Goal: Transaction & Acquisition: Download file/media

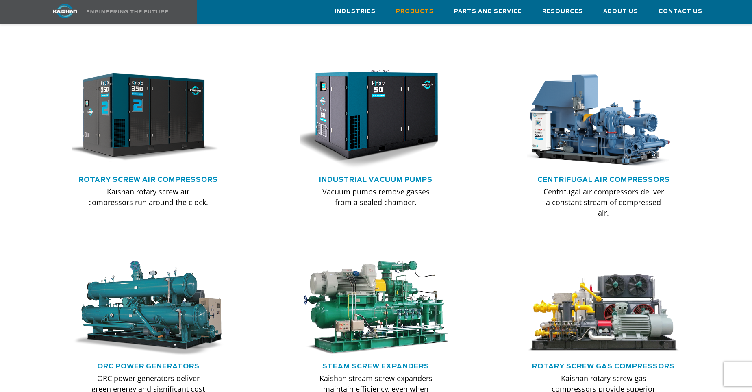
scroll to position [487, 0]
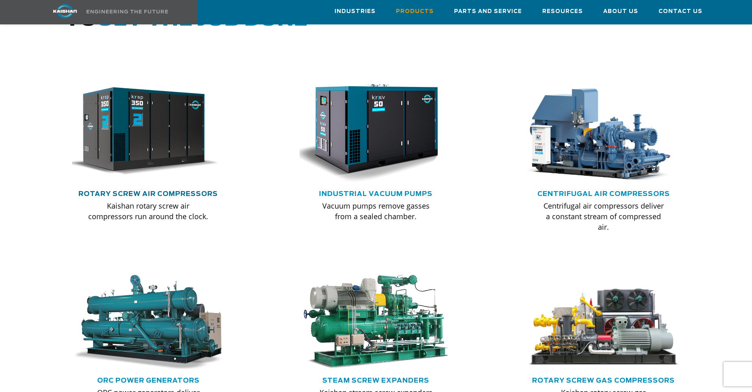
click at [131, 191] on link "Rotary Screw Air Compressors" at bounding box center [147, 194] width 139 height 6
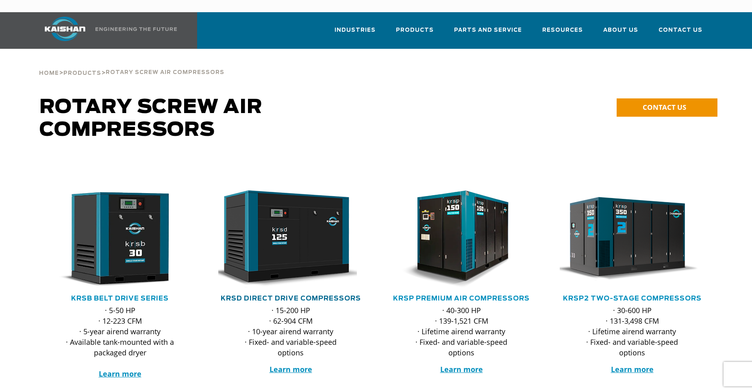
click at [292, 295] on link "KRSD Direct Drive Compressors" at bounding box center [291, 298] width 140 height 6
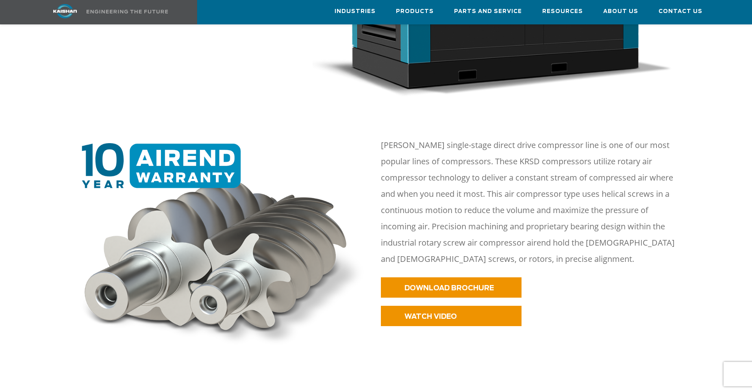
scroll to position [275, 0]
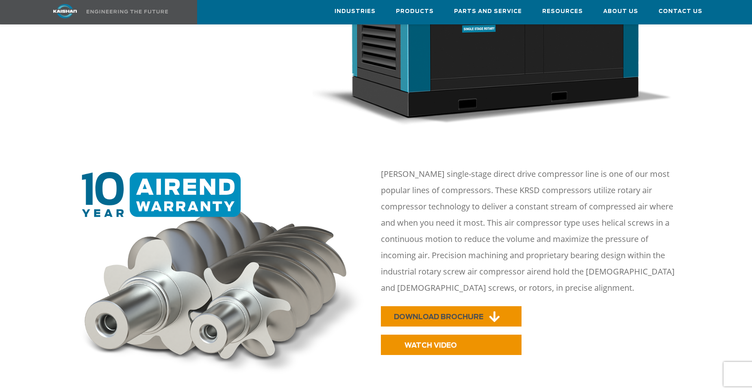
click at [418, 313] on span "DOWNLOAD BROCHURE" at bounding box center [438, 316] width 89 height 7
